Goal: Check status: Check status

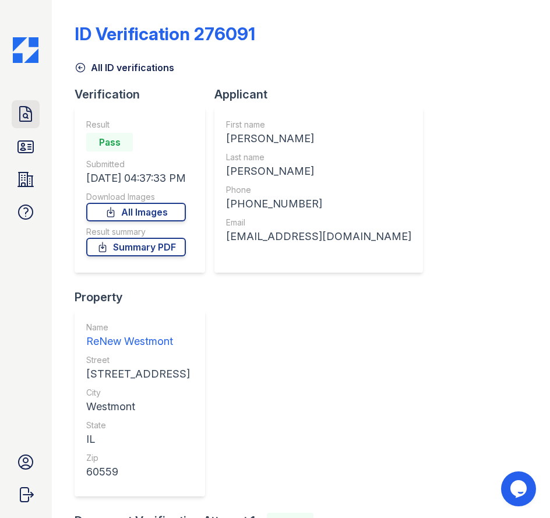
click at [24, 118] on icon at bounding box center [25, 114] width 19 height 19
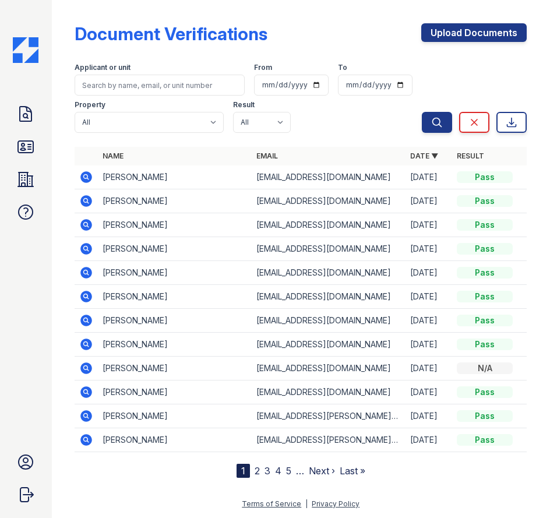
click at [24, 118] on icon at bounding box center [25, 114] width 19 height 19
click at [139, 81] on input "search" at bounding box center [160, 85] width 170 height 21
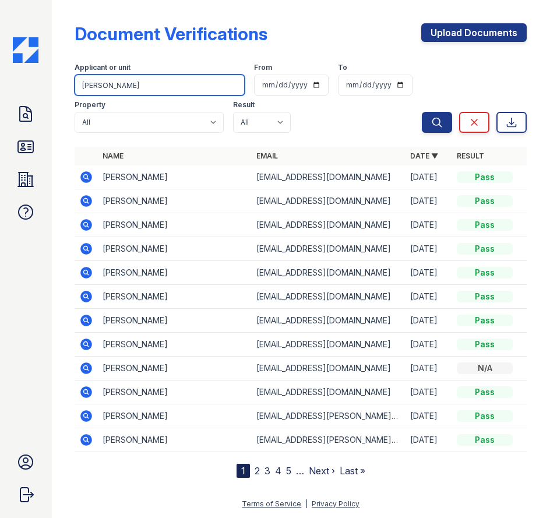
click at [422, 112] on button "Search" at bounding box center [437, 122] width 30 height 21
type input "marlen."
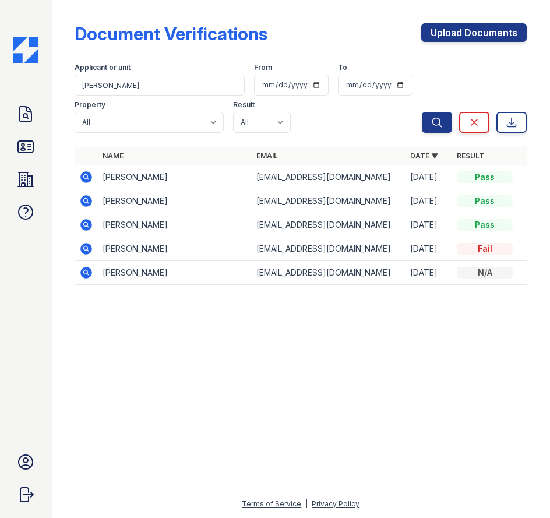
click at [86, 176] on icon at bounding box center [85, 176] width 3 height 3
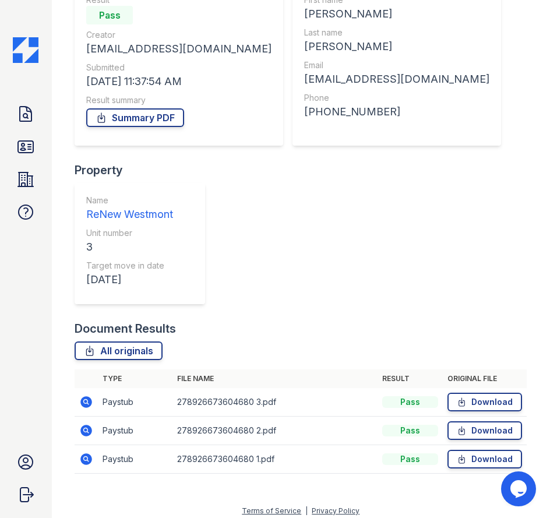
scroll to position [132, 0]
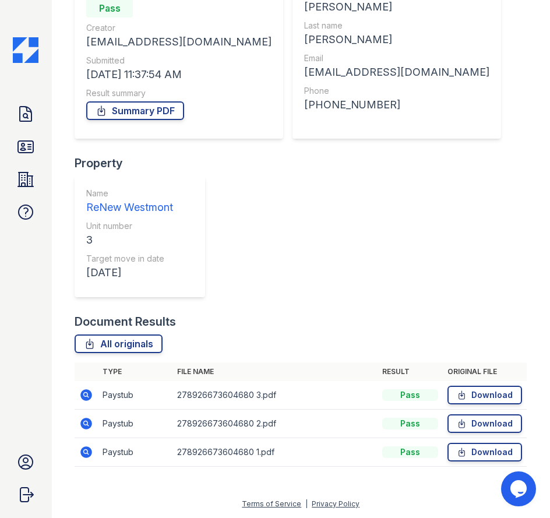
click at [89, 396] on icon at bounding box center [87, 395] width 12 height 12
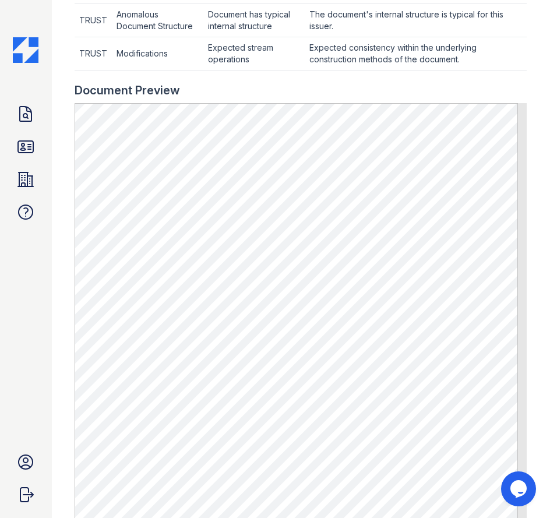
scroll to position [583, 0]
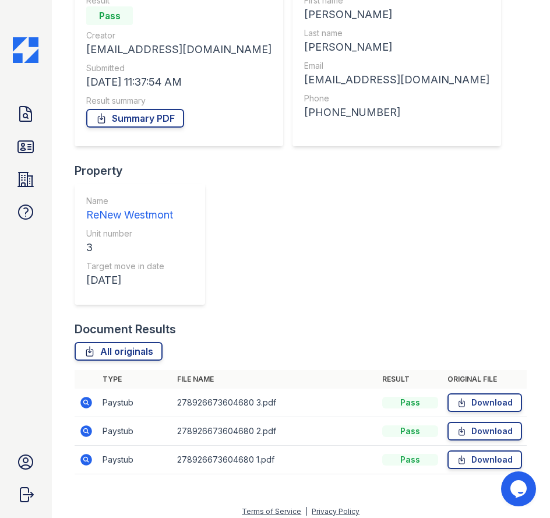
scroll to position [132, 0]
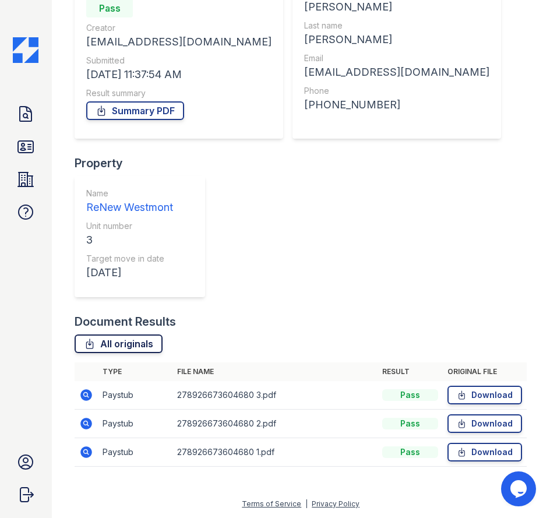
click at [132, 341] on link "All originals" at bounding box center [119, 343] width 88 height 19
click at [160, 110] on link "Summary PDF" at bounding box center [135, 110] width 98 height 19
